Goal: Task Accomplishment & Management: Use online tool/utility

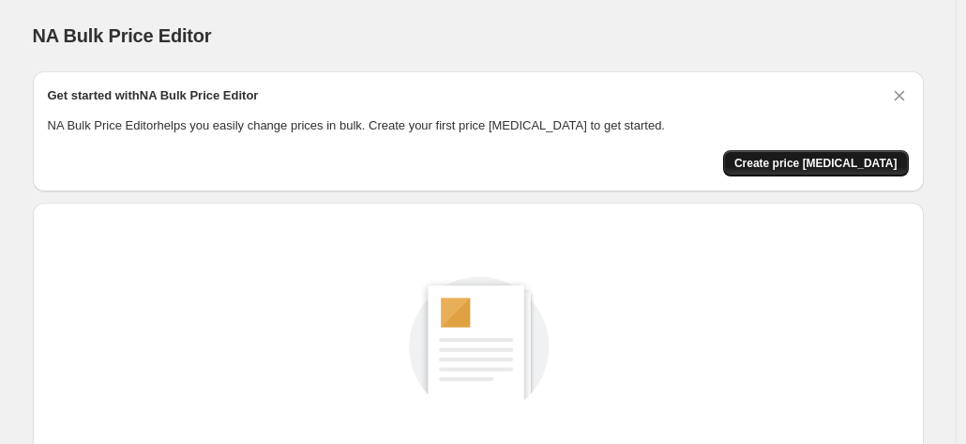
drag, startPoint x: 743, startPoint y: 151, endPoint x: 793, endPoint y: 160, distance: 50.6
click at [793, 160] on span "Create price [MEDICAL_DATA]" at bounding box center [816, 163] width 163 height 15
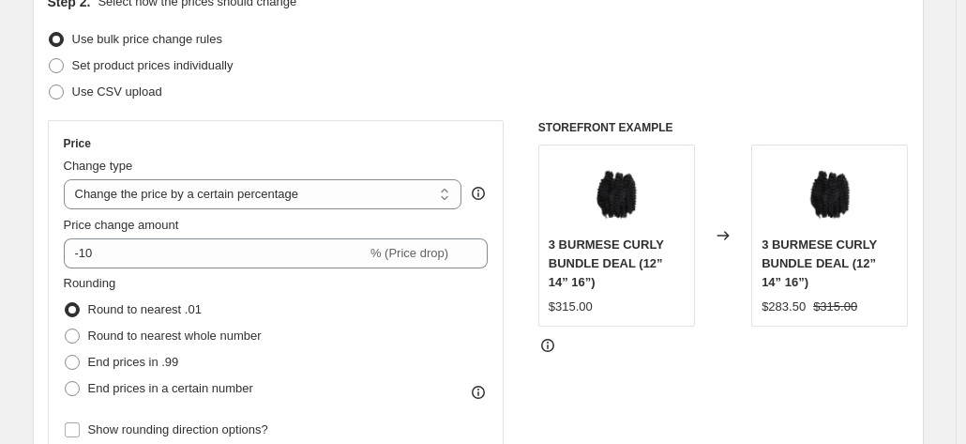
scroll to position [227, 0]
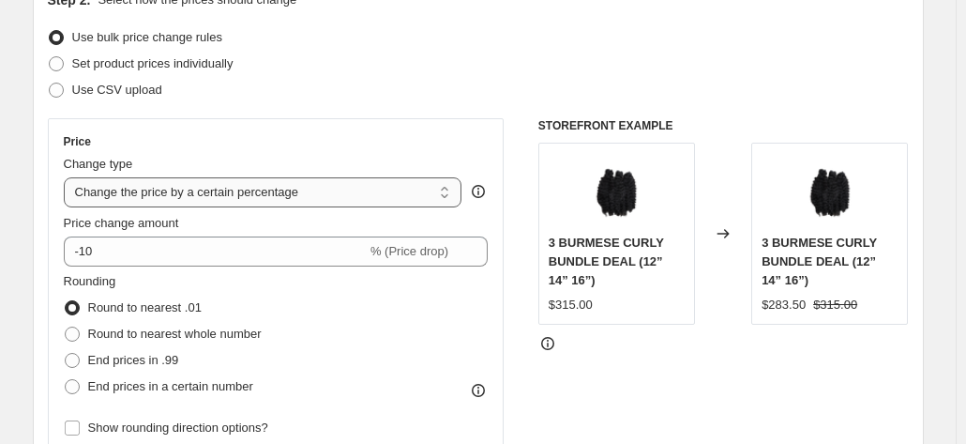
click at [363, 187] on select "Change the price to a certain amount Change the price by a certain amount Chang…" at bounding box center [263, 192] width 399 height 30
select select "by"
click at [68, 177] on select "Change the price to a certain amount Change the price by a certain amount Chang…" at bounding box center [263, 192] width 399 height 30
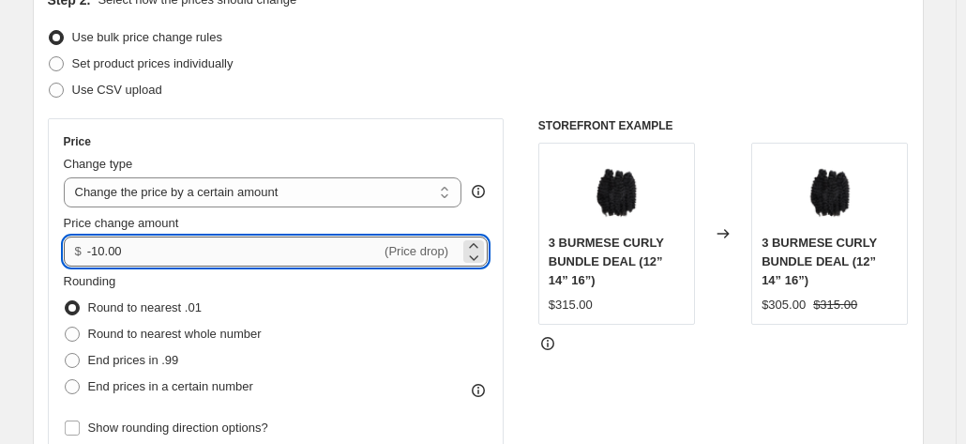
click at [305, 247] on input "-10.00" at bounding box center [234, 251] width 294 height 30
click at [475, 241] on icon at bounding box center [473, 245] width 19 height 19
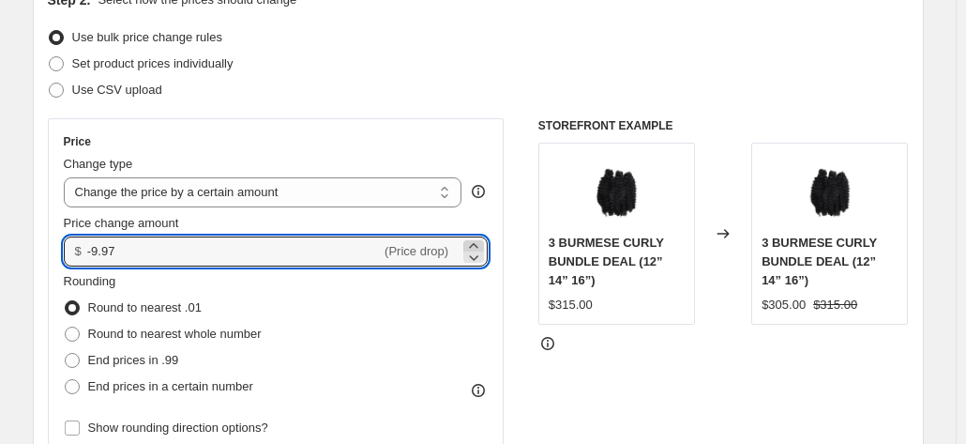
click at [475, 241] on icon at bounding box center [473, 245] width 19 height 19
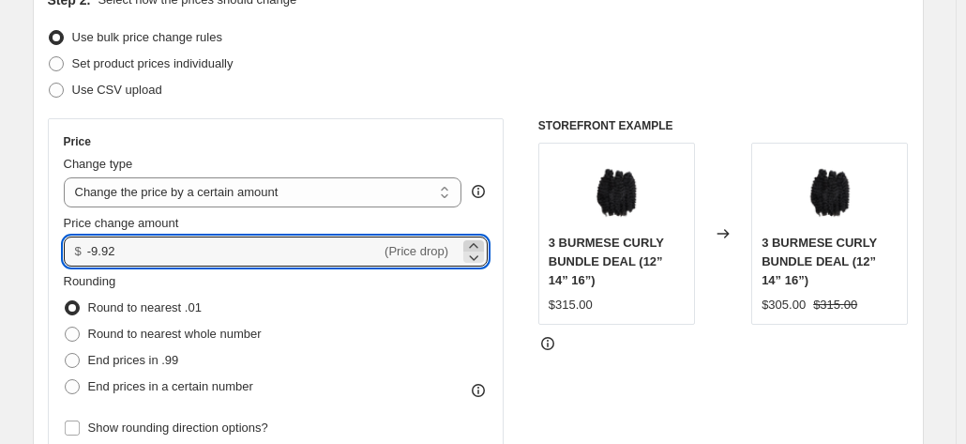
click at [475, 241] on icon at bounding box center [473, 245] width 19 height 19
type input "-9.90"
drag, startPoint x: 152, startPoint y: 251, endPoint x: 90, endPoint y: 259, distance: 62.4
click at [90, 259] on div "$ -9.90 (Price drop)" at bounding box center [276, 251] width 425 height 30
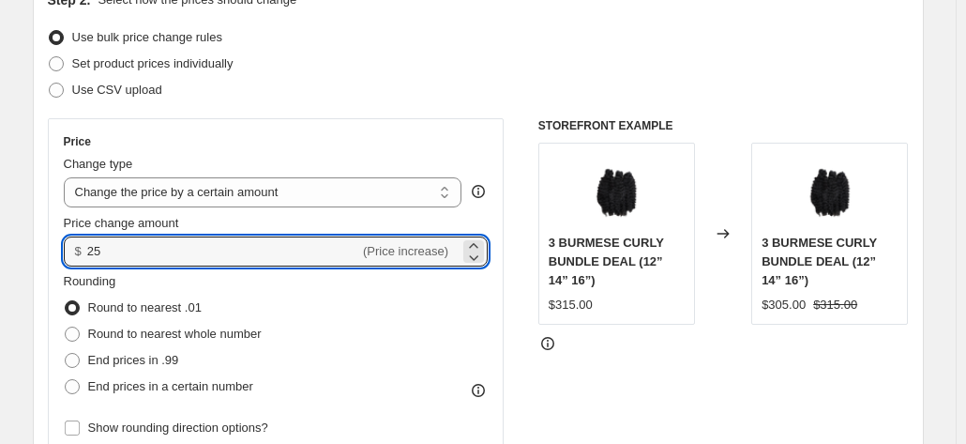
type input "25.00"
click at [197, 273] on fieldset "Rounding Round to nearest .01 Round to nearest whole number End prices in .99 E…" at bounding box center [163, 336] width 198 height 128
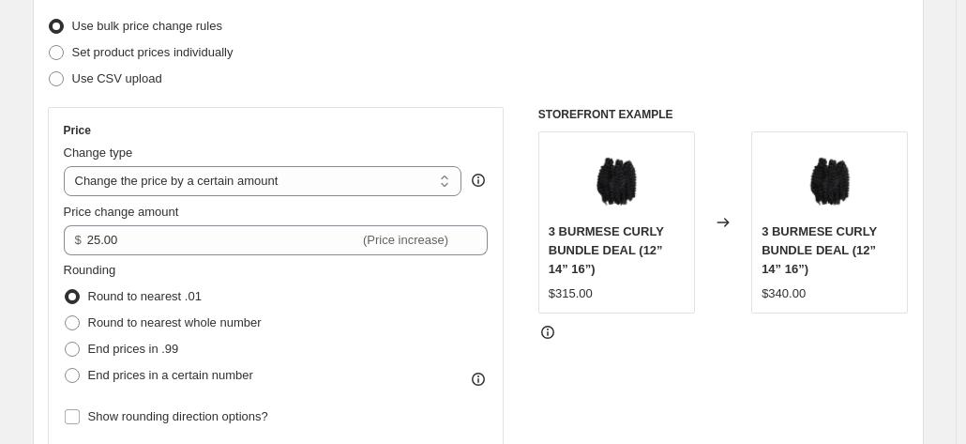
scroll to position [246, 0]
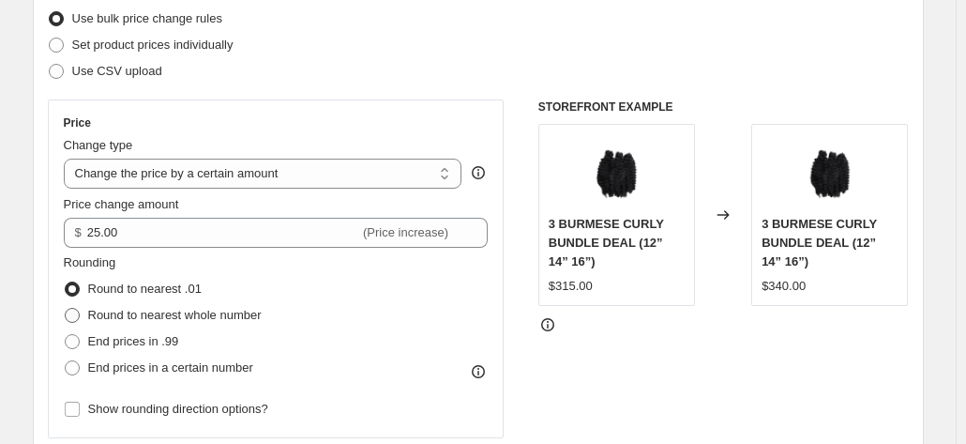
click at [80, 311] on span at bounding box center [72, 315] width 15 height 15
click at [66, 309] on input "Round to nearest whole number" at bounding box center [65, 308] width 1 height 1
radio input "true"
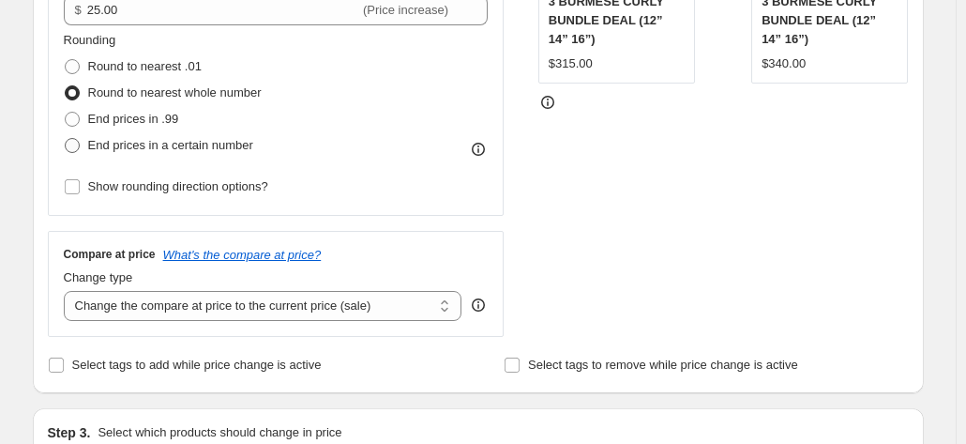
scroll to position [469, 0]
click at [218, 307] on select "Change the compare at price to the current price (sale) Change the compare at p…" at bounding box center [263, 305] width 399 height 30
select select "remove"
click at [68, 290] on select "Change the compare at price to the current price (sale) Change the compare at p…" at bounding box center [263, 305] width 399 height 30
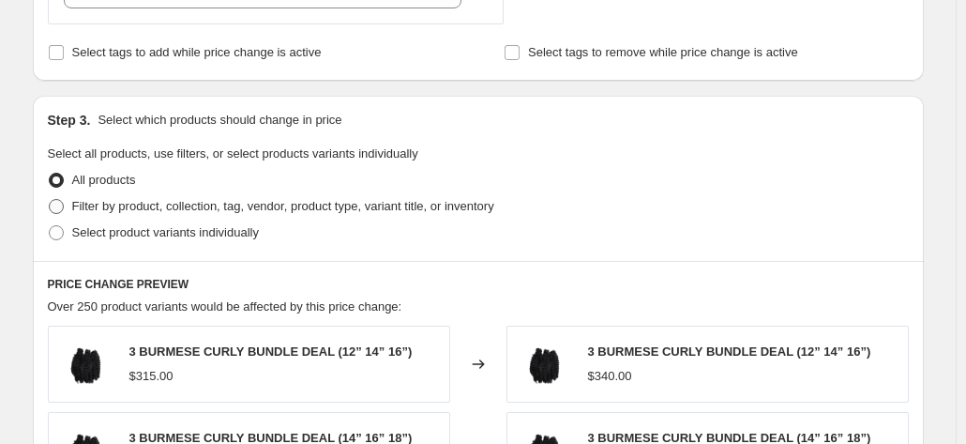
scroll to position [781, 0]
click at [69, 205] on label "Filter by product, collection, tag, vendor, product type, variant title, or inv…" at bounding box center [271, 205] width 447 height 26
click at [50, 199] on input "Filter by product, collection, tag, vendor, product type, variant title, or inv…" at bounding box center [49, 198] width 1 height 1
radio input "true"
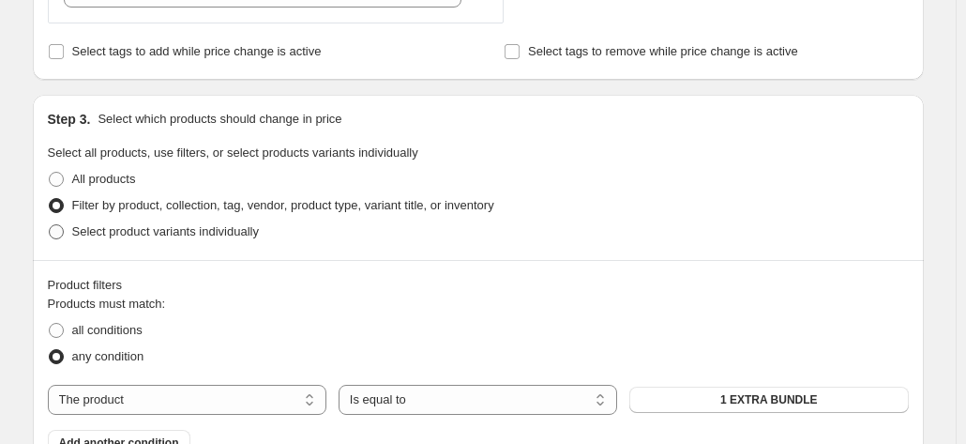
click at [64, 234] on span at bounding box center [56, 231] width 15 height 15
click at [50, 225] on input "Select product variants individually" at bounding box center [49, 224] width 1 height 1
radio input "true"
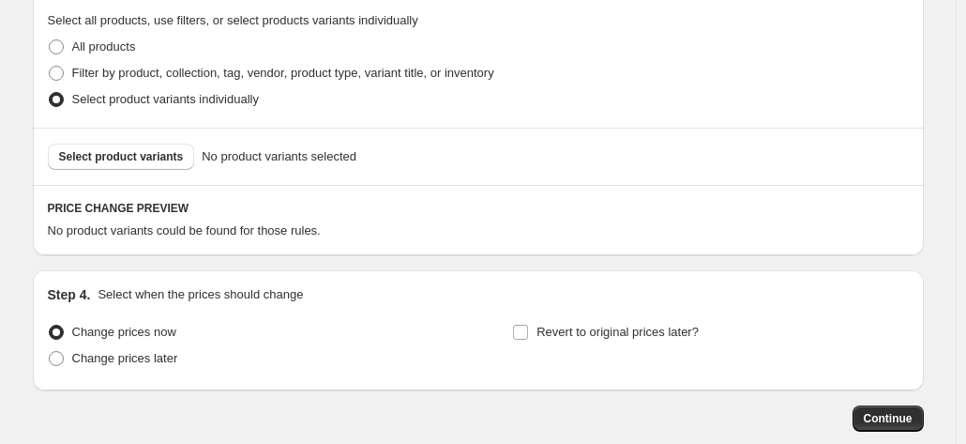
scroll to position [902, 0]
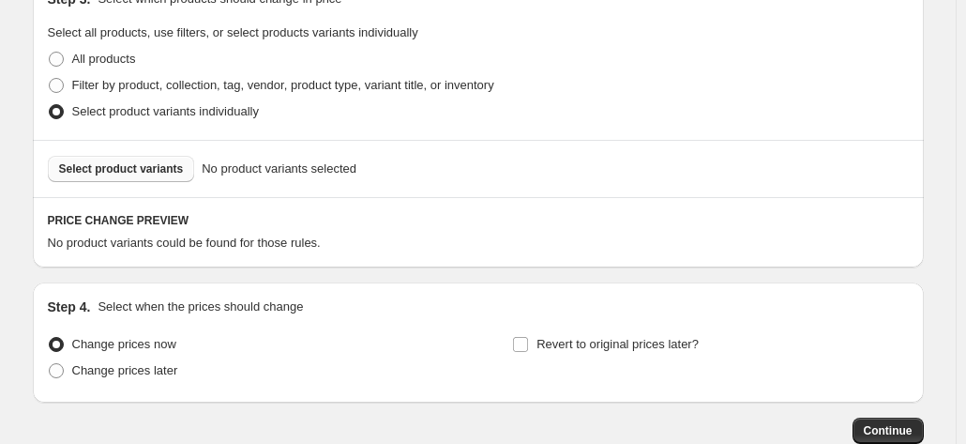
click at [152, 172] on span "Select product variants" at bounding box center [121, 168] width 125 height 15
click at [65, 83] on span at bounding box center [56, 85] width 17 height 17
click at [50, 79] on input "Filter by product, collection, tag, vendor, product type, variant title, or inv…" at bounding box center [49, 78] width 1 height 1
radio input "true"
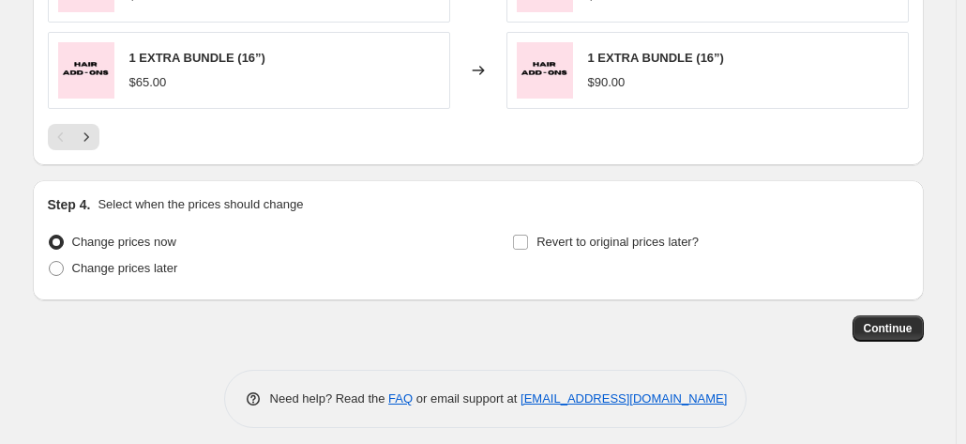
scroll to position [1629, 0]
click at [94, 145] on button "Next" at bounding box center [86, 138] width 26 height 26
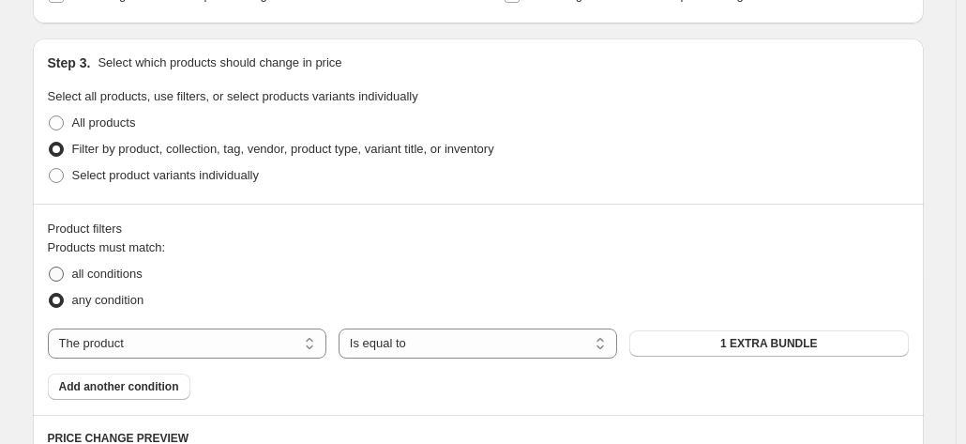
scroll to position [837, 0]
click at [110, 127] on span "All products" at bounding box center [104, 123] width 64 height 14
click at [50, 117] on input "All products" at bounding box center [49, 116] width 1 height 1
radio input "true"
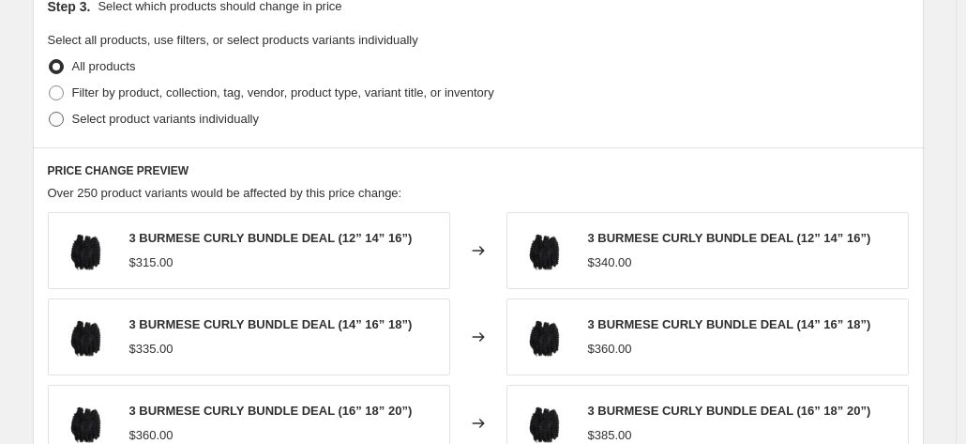
scroll to position [893, 0]
click at [222, 93] on span "Filter by product, collection, tag, vendor, product type, variant title, or inv…" at bounding box center [283, 93] width 422 height 14
click at [50, 87] on input "Filter by product, collection, tag, vendor, product type, variant title, or inv…" at bounding box center [49, 86] width 1 height 1
radio input "true"
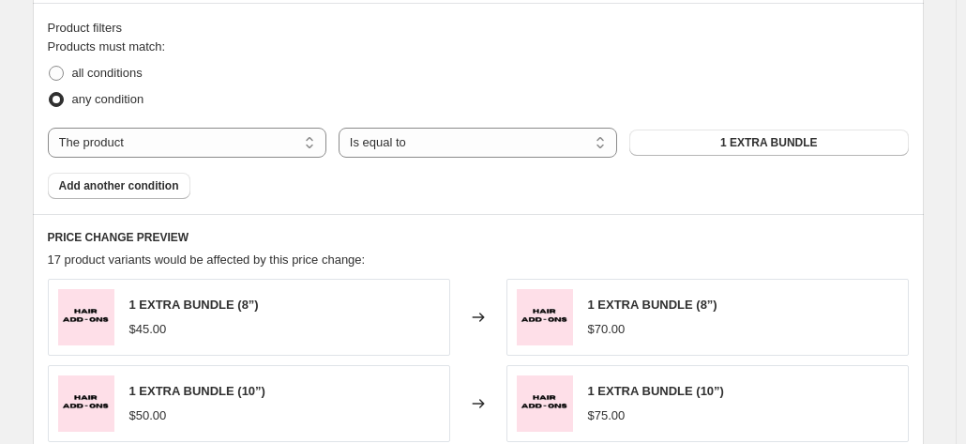
scroll to position [1039, 0]
click at [689, 127] on div "The product The product's collection The product's vendor The product's status …" at bounding box center [478, 142] width 861 height 30
click at [684, 134] on button "1 EXTRA BUNDLE" at bounding box center [768, 142] width 279 height 26
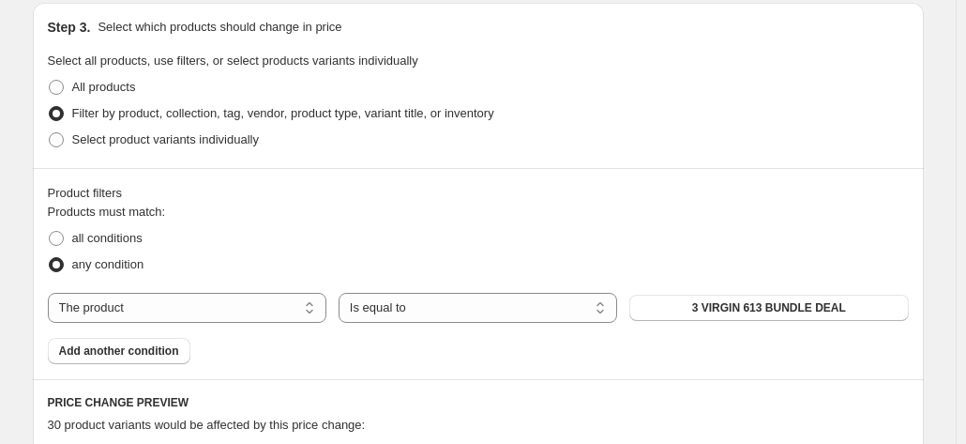
scroll to position [869, 0]
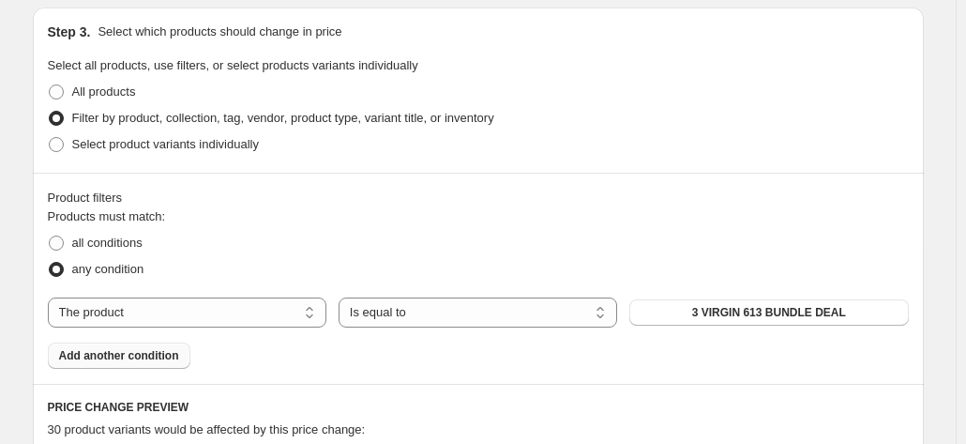
click at [180, 352] on button "Add another condition" at bounding box center [119, 355] width 143 height 26
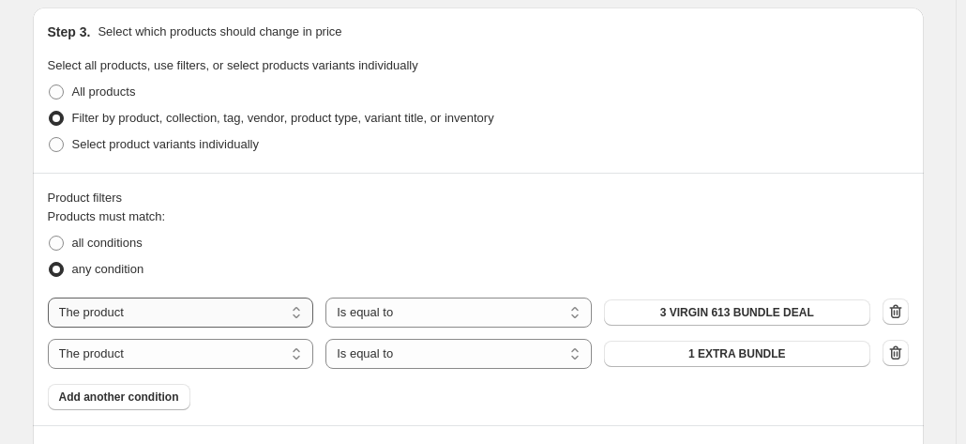
scroll to position [978, 0]
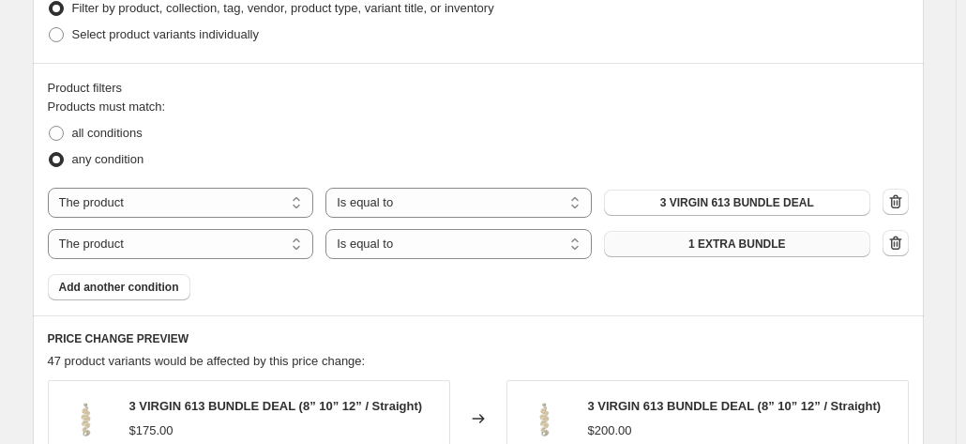
click at [769, 244] on span "1 EXTRA BUNDLE" at bounding box center [738, 243] width 98 height 15
click at [156, 286] on span "Add another condition" at bounding box center [119, 287] width 120 height 15
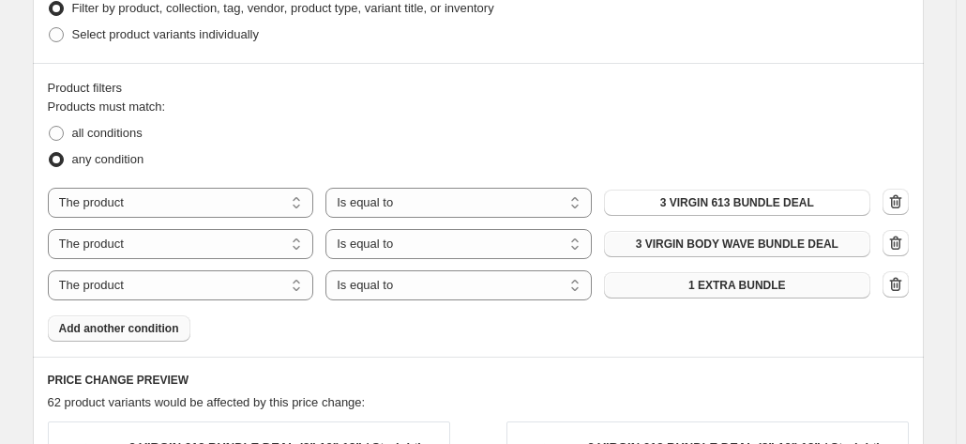
click at [761, 282] on span "1 EXTRA BUNDLE" at bounding box center [738, 285] width 98 height 15
click at [178, 329] on span "Add another condition" at bounding box center [119, 328] width 120 height 15
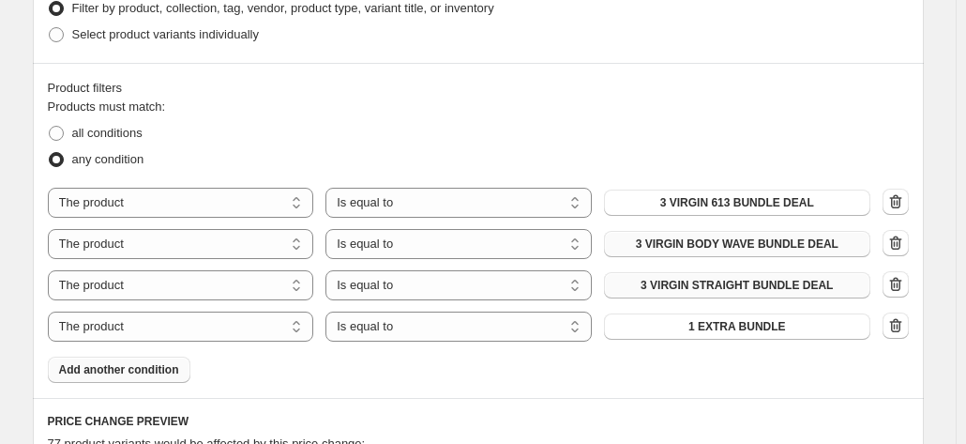
click at [756, 320] on span "1 EXTRA BUNDLE" at bounding box center [738, 326] width 98 height 15
click at [139, 369] on span "Add another condition" at bounding box center [119, 369] width 120 height 15
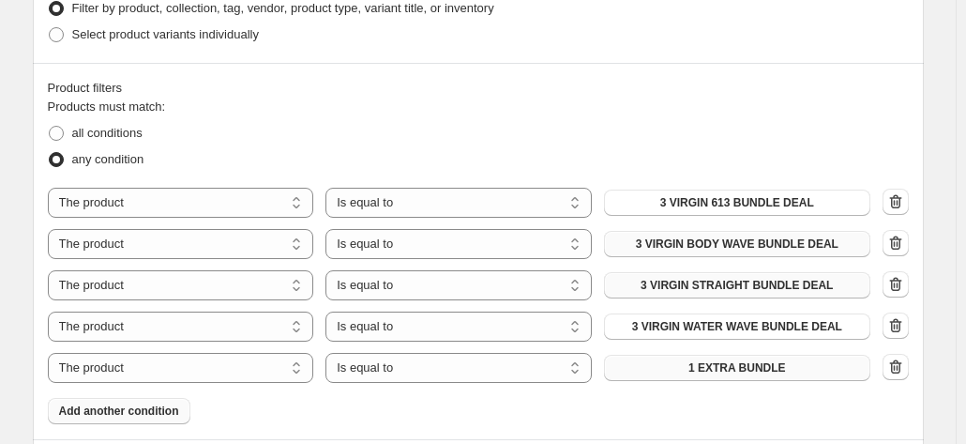
click at [689, 371] on button "1 EXTRA BUNDLE" at bounding box center [737, 368] width 266 height 26
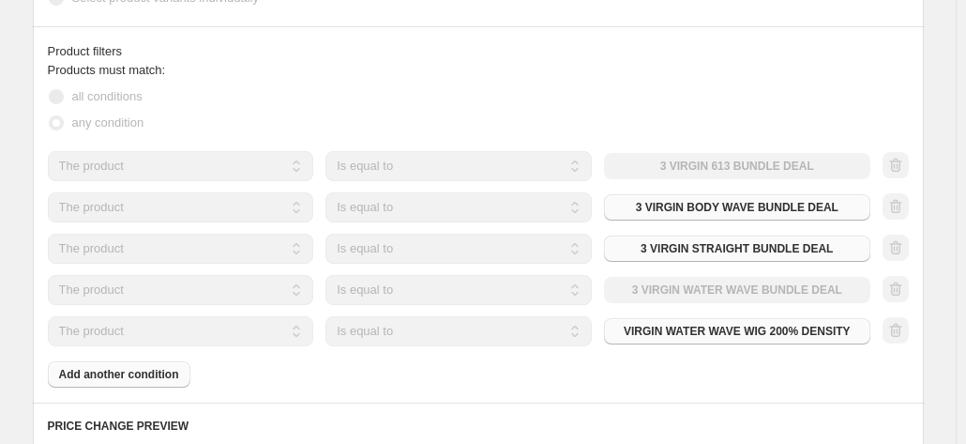
scroll to position [1016, 0]
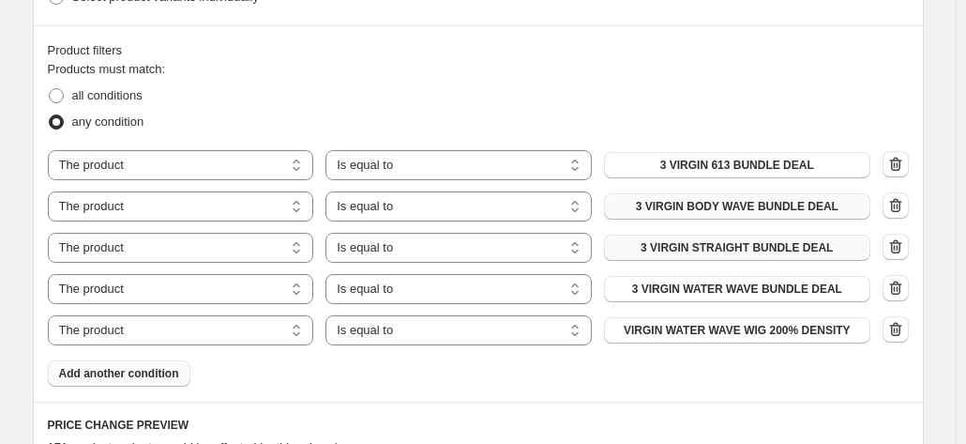
click at [153, 376] on span "Add another condition" at bounding box center [119, 373] width 120 height 15
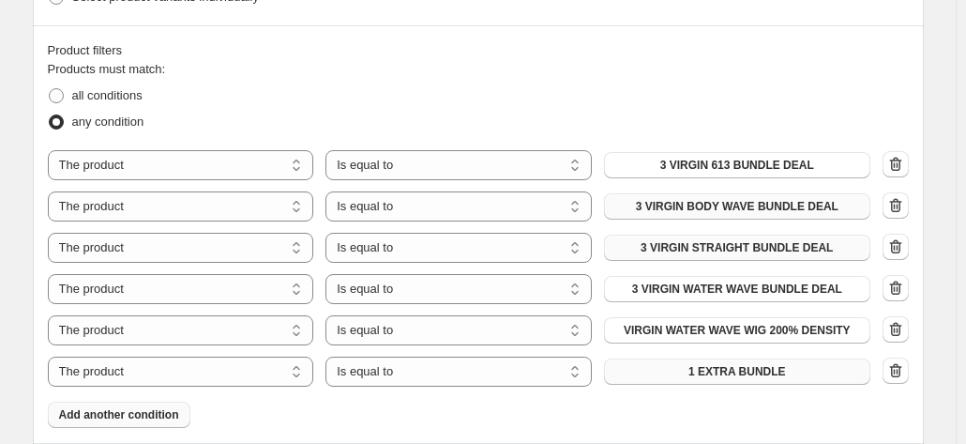
click at [689, 365] on button "1 EXTRA BUNDLE" at bounding box center [737, 371] width 266 height 26
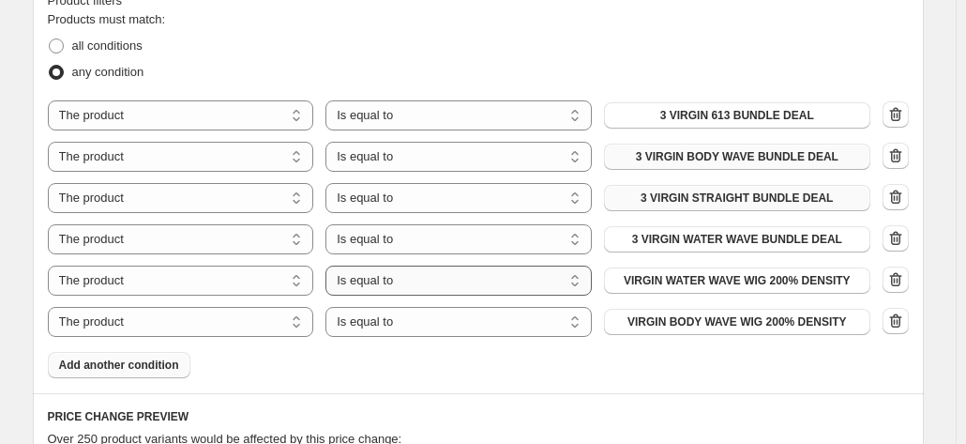
scroll to position [1067, 0]
click at [137, 359] on span "Add another condition" at bounding box center [119, 363] width 120 height 15
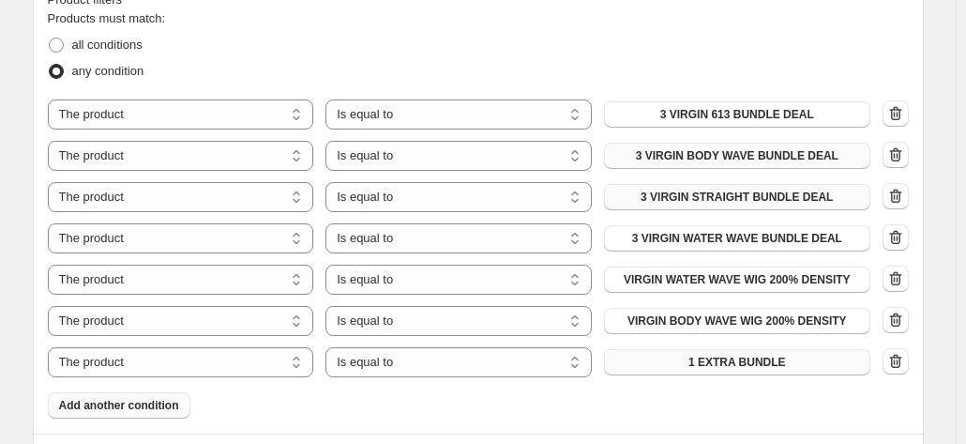
click at [650, 358] on button "1 EXTRA BUNDLE" at bounding box center [737, 362] width 266 height 26
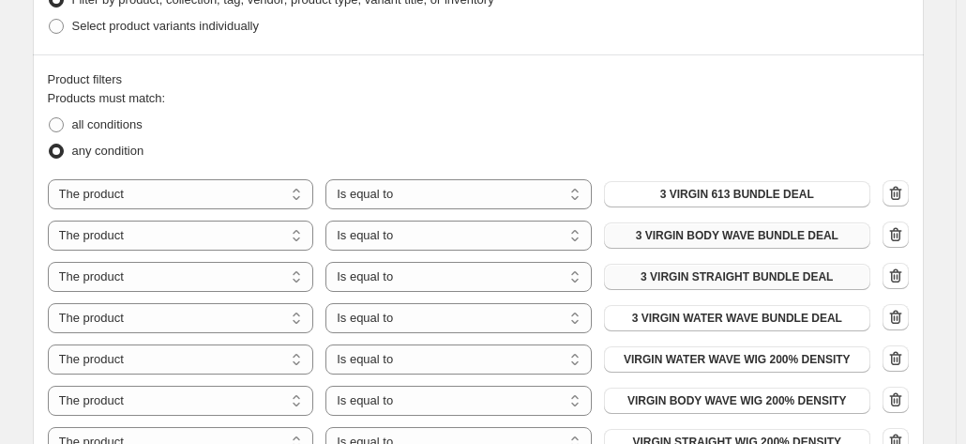
scroll to position [986, 0]
click at [552, 195] on select "Is equal to Is not equal to" at bounding box center [459, 195] width 266 height 30
click at [664, 125] on div "all conditions" at bounding box center [478, 126] width 861 height 26
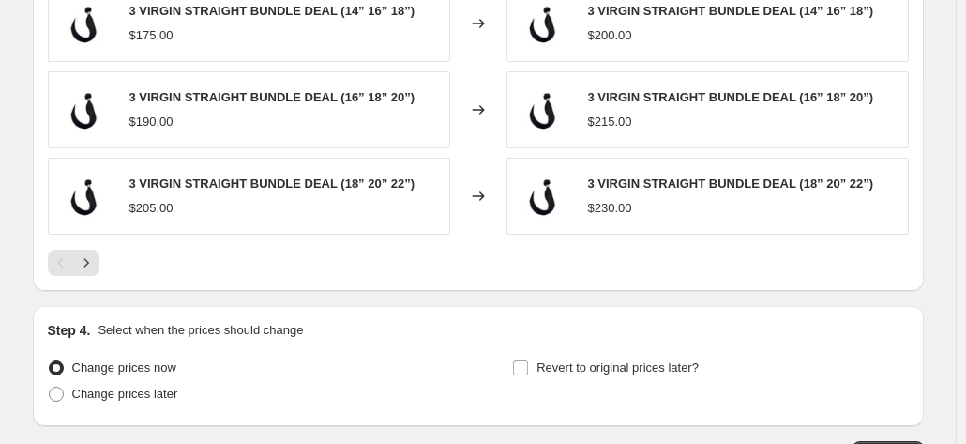
scroll to position [1762, 0]
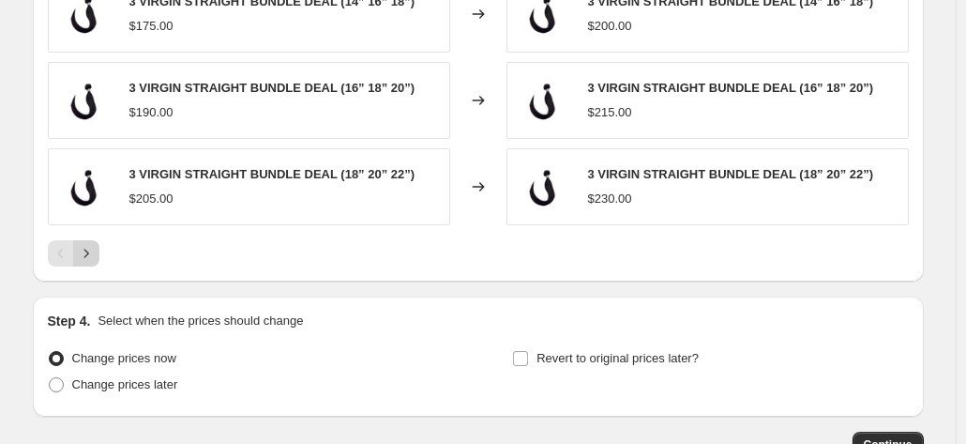
click at [99, 247] on button "Next" at bounding box center [86, 253] width 26 height 26
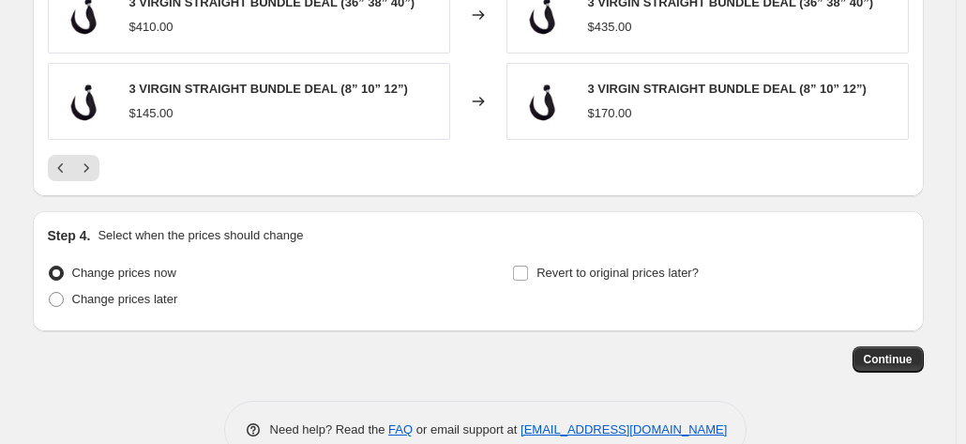
scroll to position [1848, 0]
click at [880, 354] on span "Continue" at bounding box center [888, 358] width 49 height 15
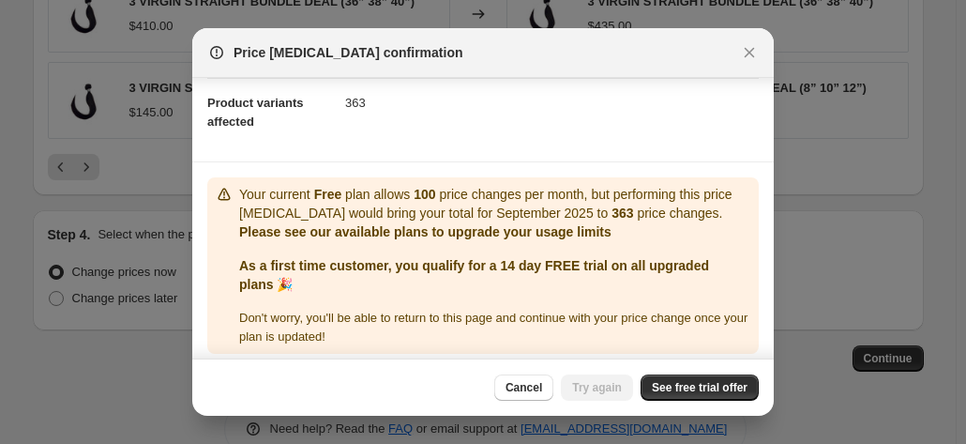
scroll to position [208, 0]
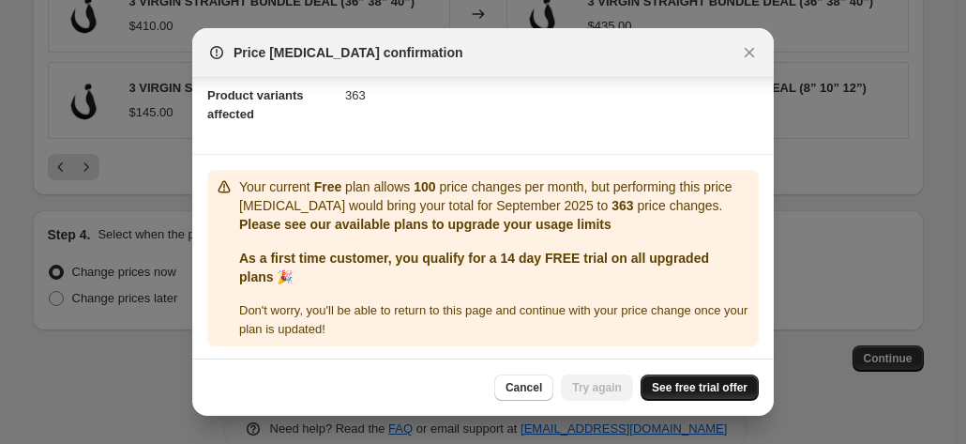
click at [689, 390] on span "See free trial offer" at bounding box center [700, 387] width 96 height 15
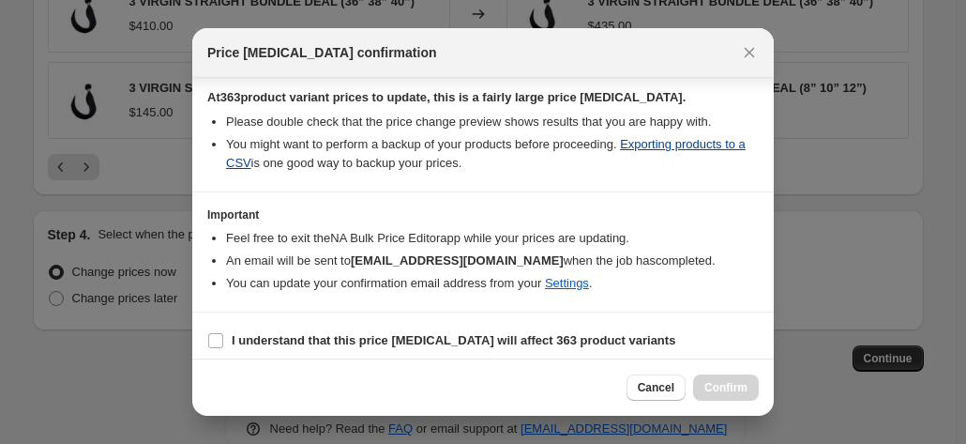
scroll to position [330, 0]
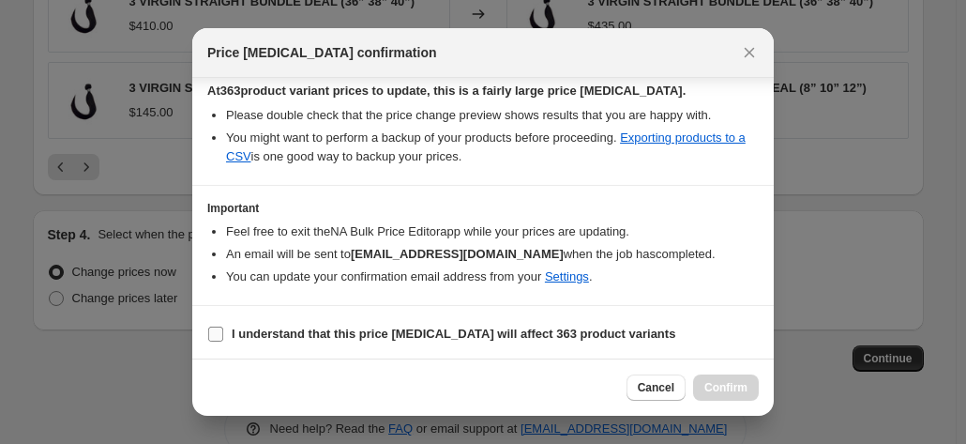
click at [306, 321] on label "I understand that this price change job will affect 363 product variants" at bounding box center [441, 334] width 468 height 26
click at [223, 326] on input "I understand that this price change job will affect 363 product variants" at bounding box center [215, 333] width 15 height 15
checkbox input "true"
click at [745, 387] on span "Confirm" at bounding box center [726, 387] width 43 height 15
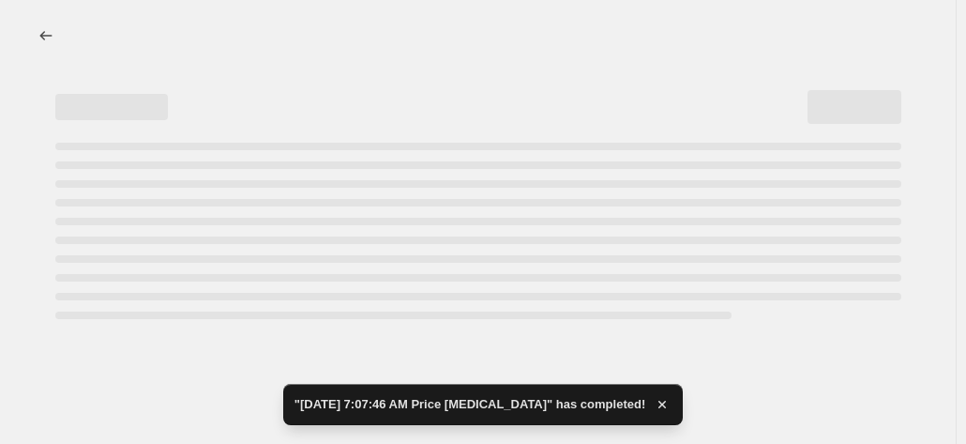
select select "by"
select select "remove"
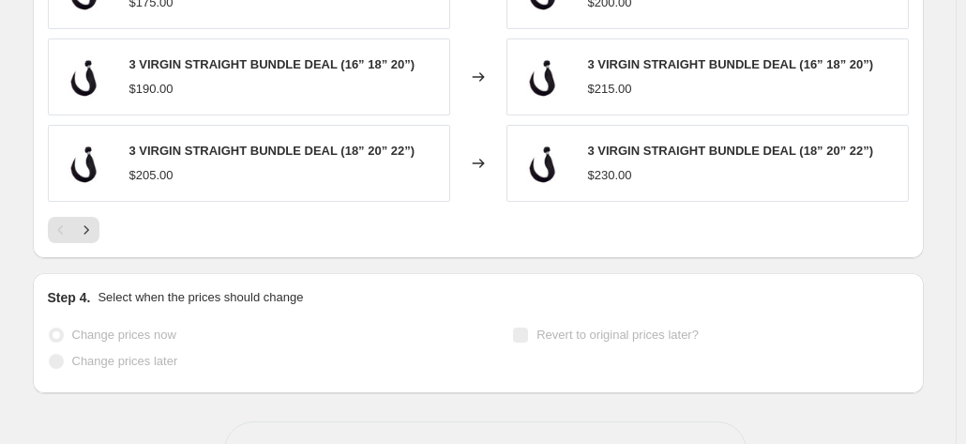
scroll to position [1998, 0]
click at [159, 326] on span "Change prices now" at bounding box center [124, 333] width 104 height 14
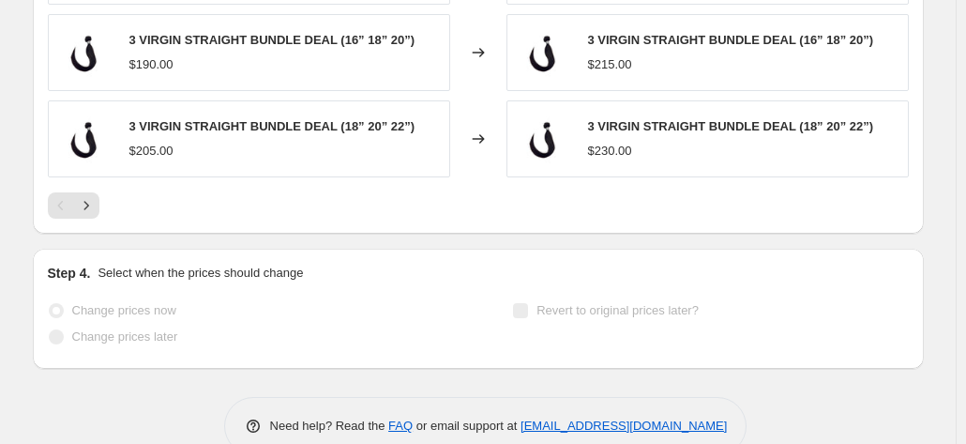
scroll to position [2023, 0]
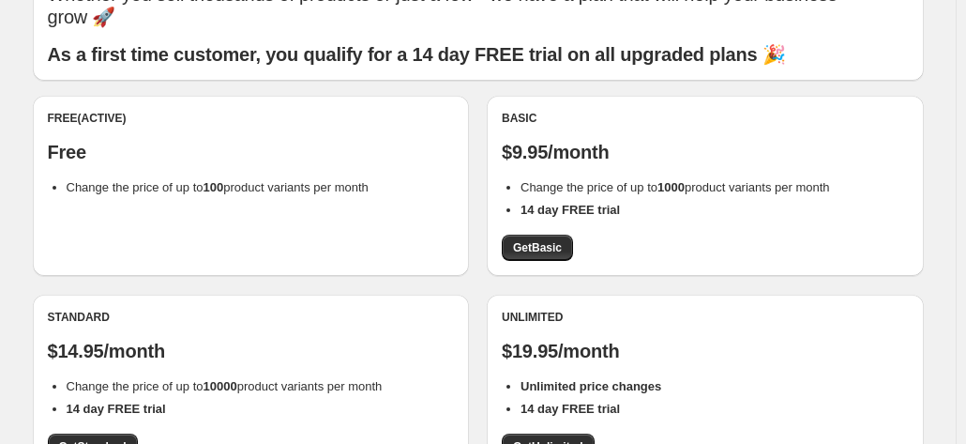
scroll to position [102, 0]
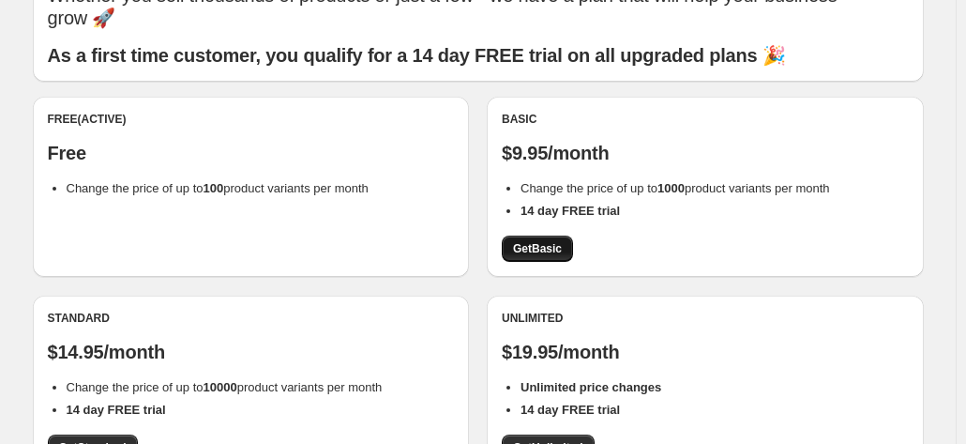
click at [538, 255] on span "Get Basic" at bounding box center [537, 248] width 49 height 15
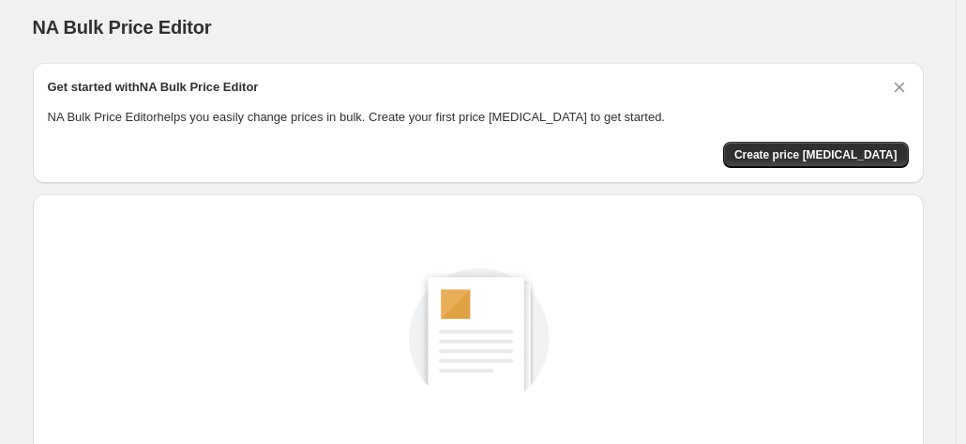
scroll to position [8, 0]
click at [805, 150] on span "Create price change job" at bounding box center [816, 155] width 163 height 15
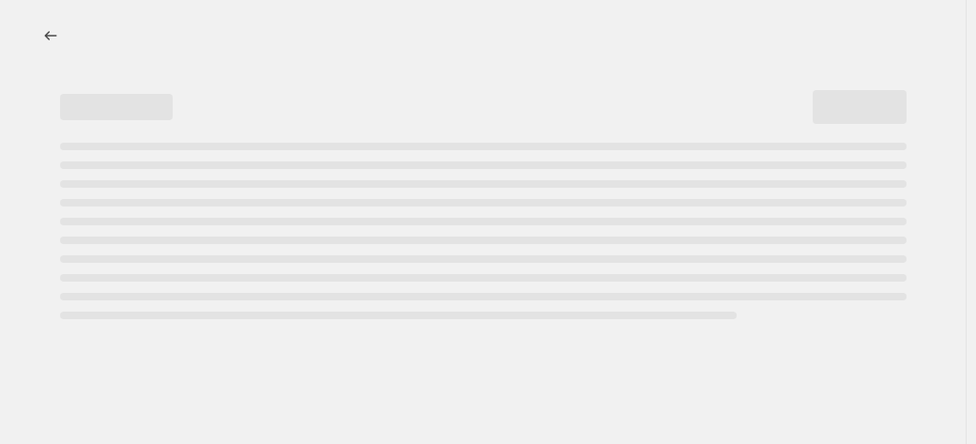
select select "percentage"
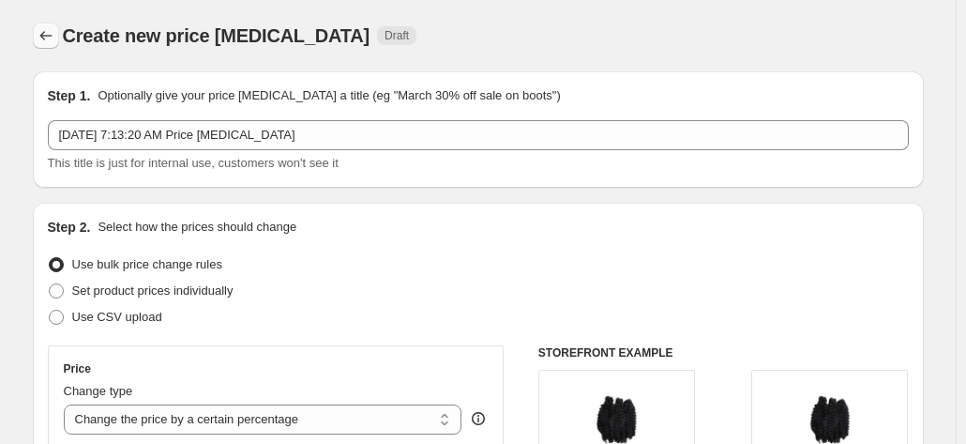
click at [41, 33] on icon "Price change jobs" at bounding box center [46, 35] width 19 height 19
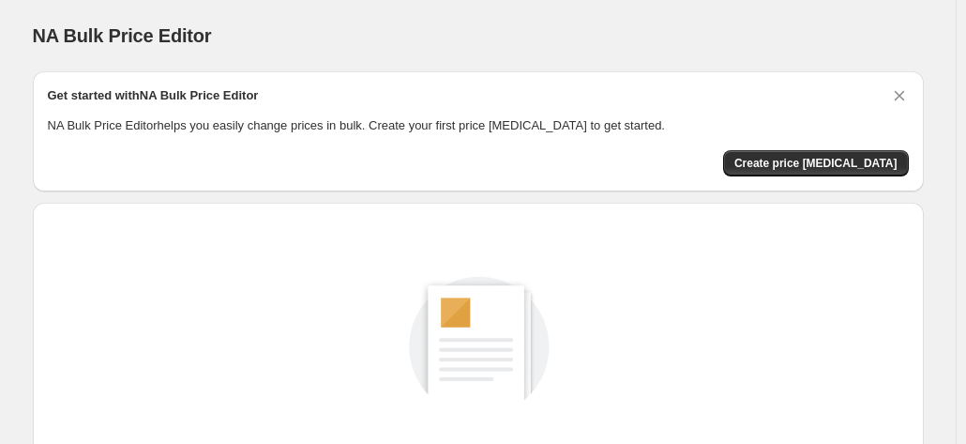
scroll to position [258, 0]
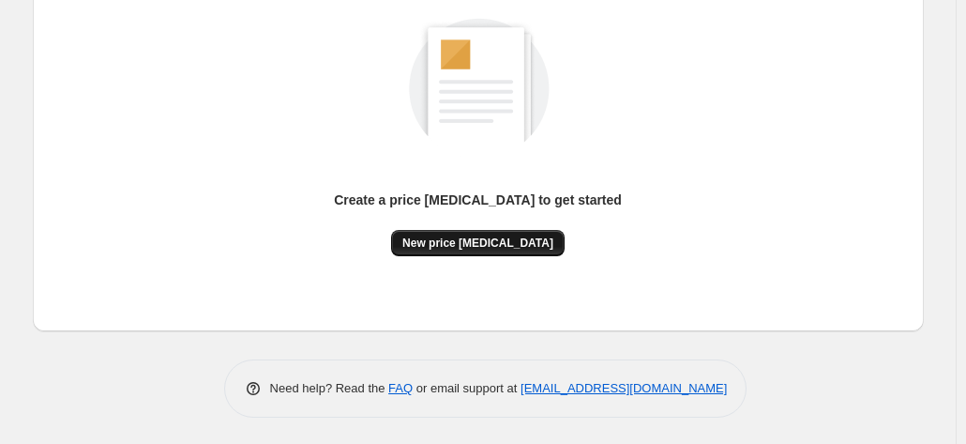
click at [454, 234] on button "New price change job" at bounding box center [478, 243] width 174 height 26
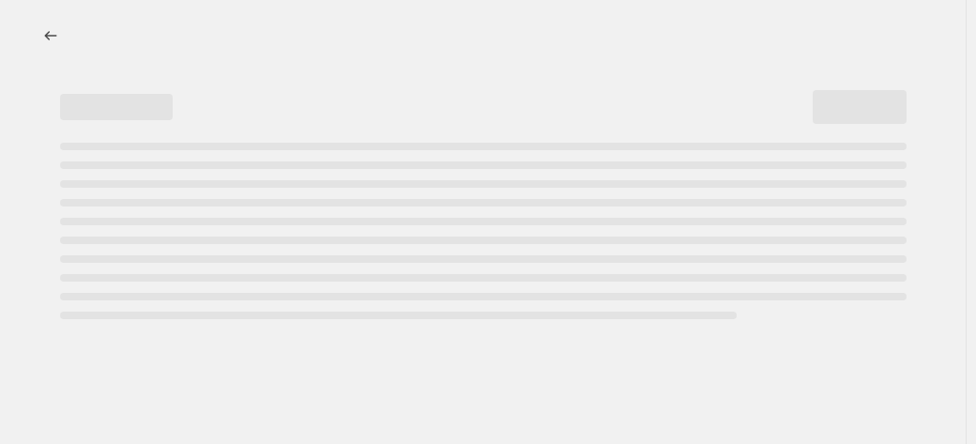
select select "percentage"
